Goal: Transaction & Acquisition: Obtain resource

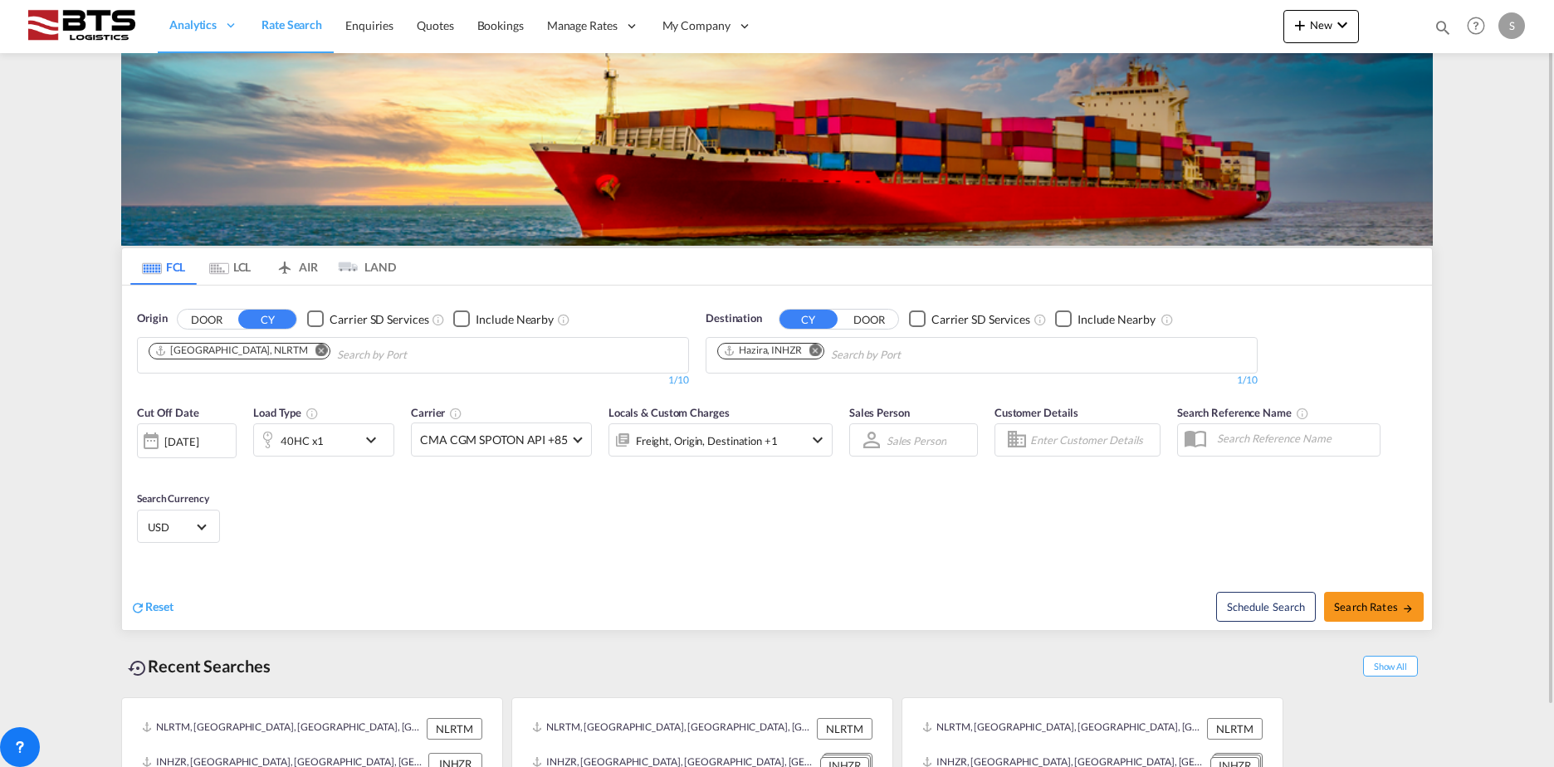
click at [812, 349] on md-icon "Remove" at bounding box center [816, 350] width 12 height 12
type input "devonport"
click at [806, 401] on div "[GEOGRAPHIC_DATA] , [GEOGRAPHIC_DATA] [GEOGRAPHIC_DATA] AUDPO" at bounding box center [846, 394] width 316 height 50
click at [1364, 608] on span "Search Rates" at bounding box center [1374, 606] width 80 height 13
type input "NLRTM to AUDPO / [DATE]"
